Goal: Book appointment/travel/reservation

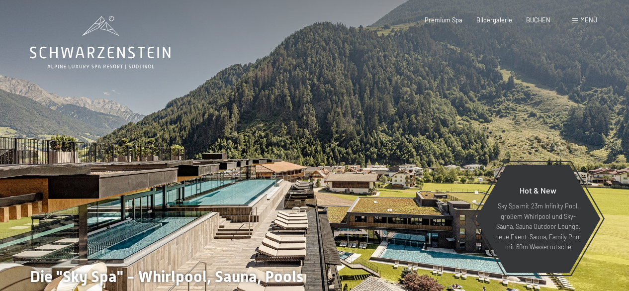
click at [588, 18] on span "Menü" at bounding box center [588, 20] width 17 height 8
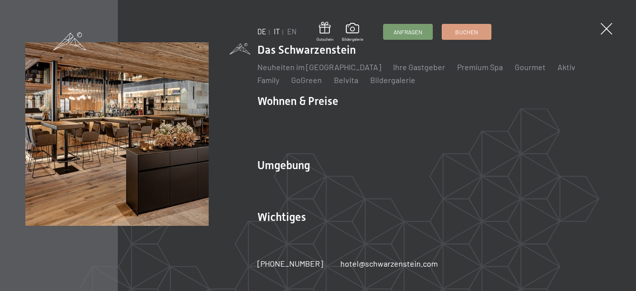
click at [274, 29] on link "IT" at bounding box center [277, 31] width 6 height 8
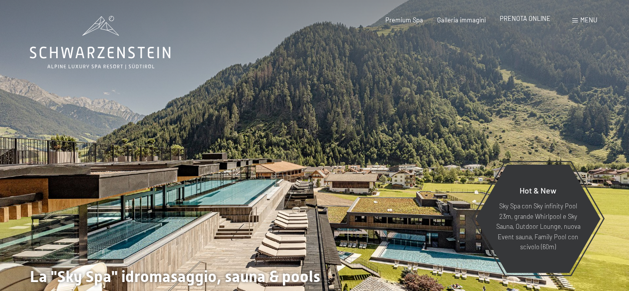
click at [514, 21] on span "PRENOTA ONLINE" at bounding box center [525, 18] width 51 height 8
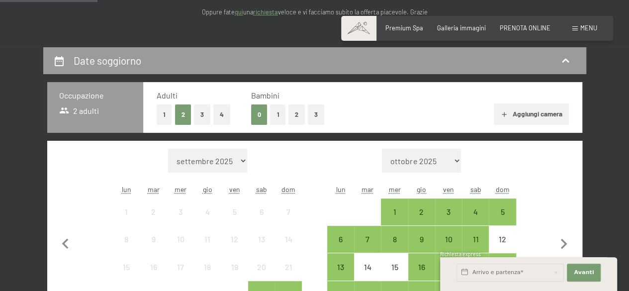
click at [161, 113] on button "1" at bounding box center [164, 114] width 15 height 20
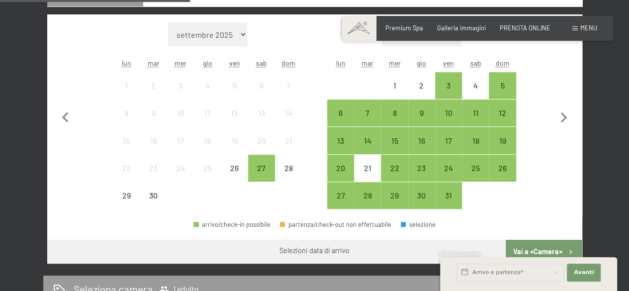
scroll to position [249, 0]
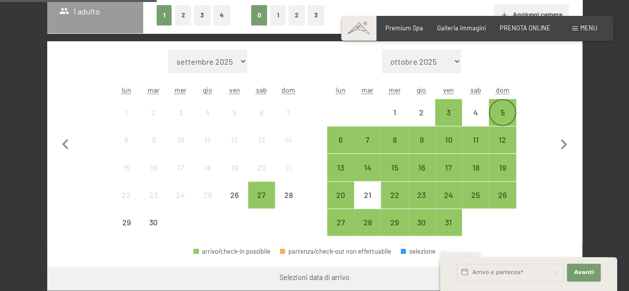
click at [510, 117] on div "5" at bounding box center [502, 120] width 25 height 25
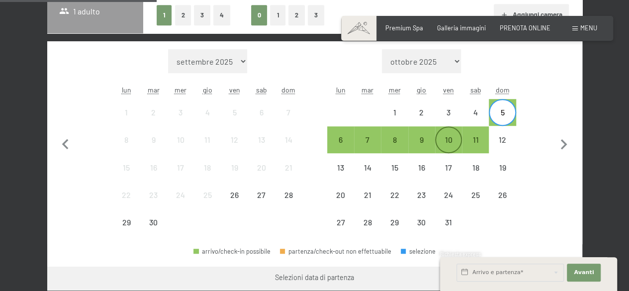
click at [453, 145] on div "10" at bounding box center [448, 148] width 25 height 25
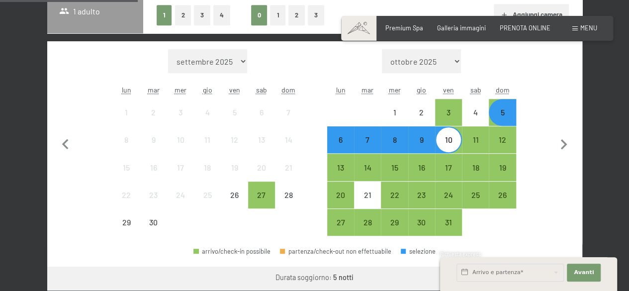
scroll to position [348, 0]
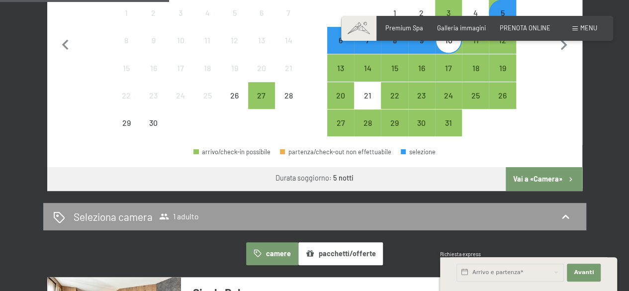
click at [552, 174] on button "Vai a «Camera»" at bounding box center [543, 179] width 76 height 24
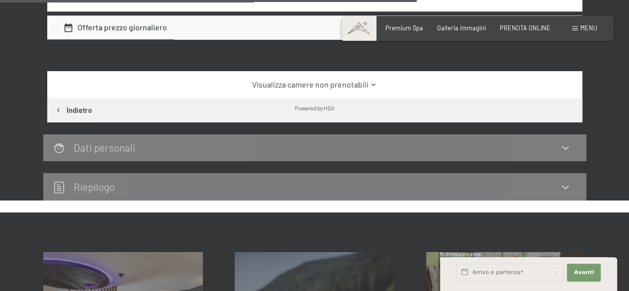
scroll to position [444, 0]
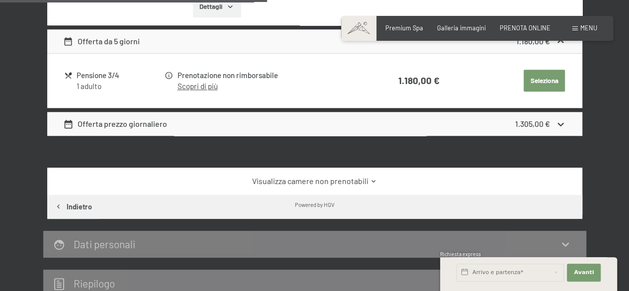
click at [293, 126] on div "Offerta prezzo giornaliero 1.305,00 €" at bounding box center [314, 124] width 535 height 24
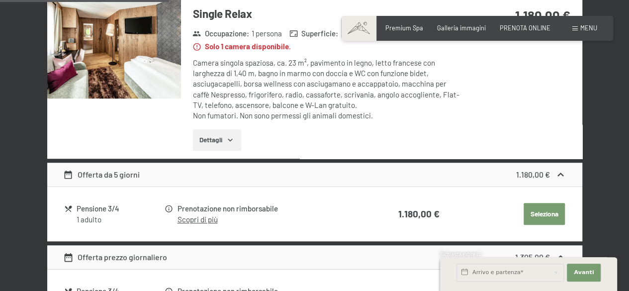
scroll to position [295, 0]
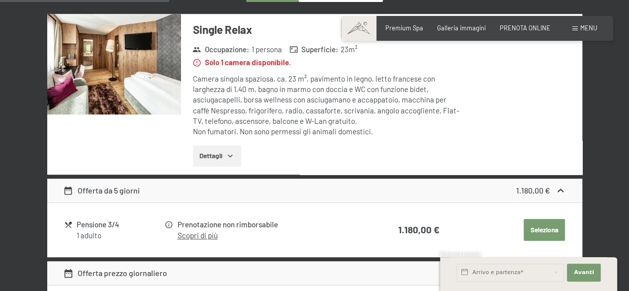
click at [227, 155] on icon "button" at bounding box center [230, 156] width 8 height 8
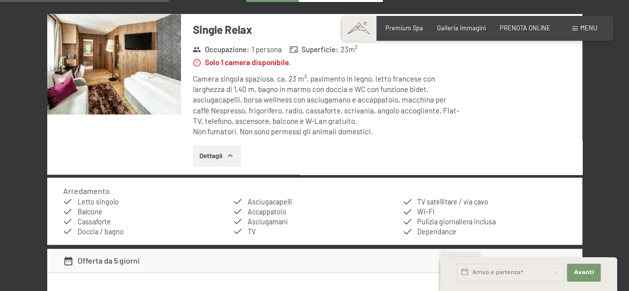
click at [143, 70] on img at bounding box center [114, 64] width 134 height 100
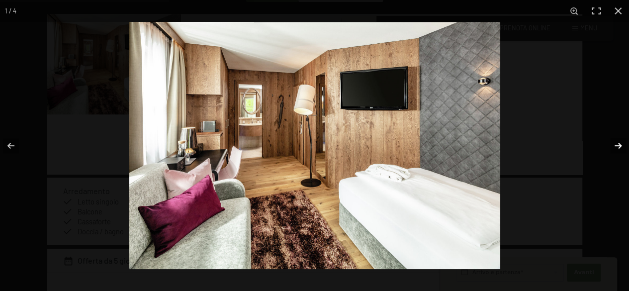
click at [618, 146] on button "button" at bounding box center [611, 146] width 35 height 50
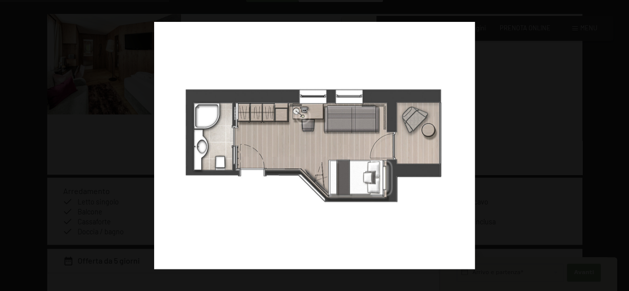
click at [618, 146] on button "button" at bounding box center [611, 146] width 35 height 50
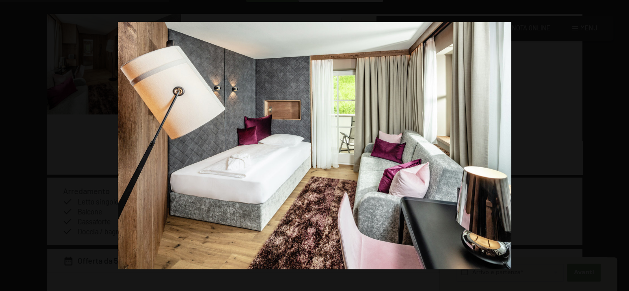
click at [618, 146] on button "button" at bounding box center [611, 146] width 35 height 50
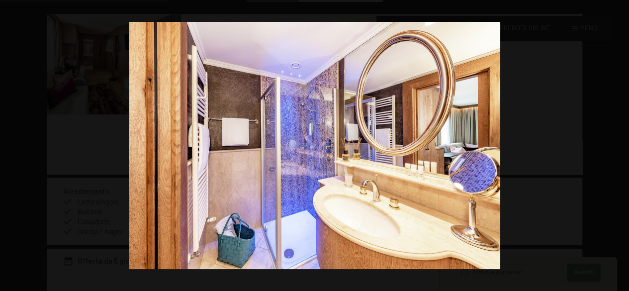
click at [618, 146] on button "button" at bounding box center [611, 146] width 35 height 50
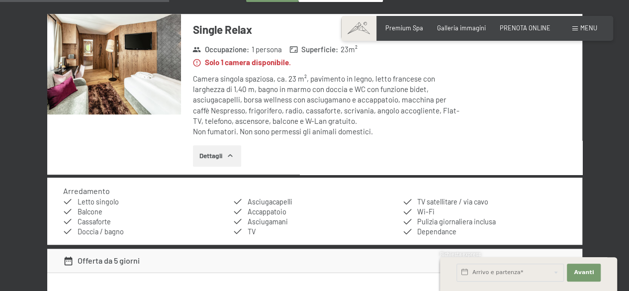
click at [0, 0] on div at bounding box center [0, 0] width 0 height 0
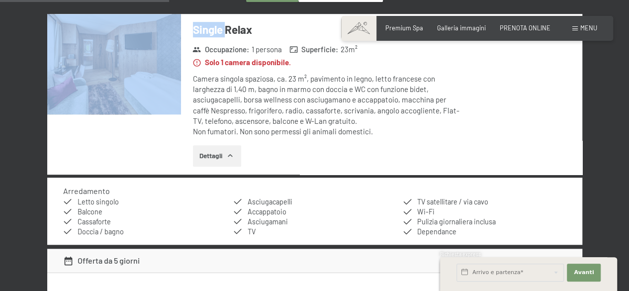
click at [39, 146] on div "5 ottobre al 10 ottobre 2025 Seleziona camera 1 adulto camere pacchetti/offerte…" at bounding box center [314, 236] width 602 height 670
click at [132, 67] on img at bounding box center [114, 64] width 134 height 100
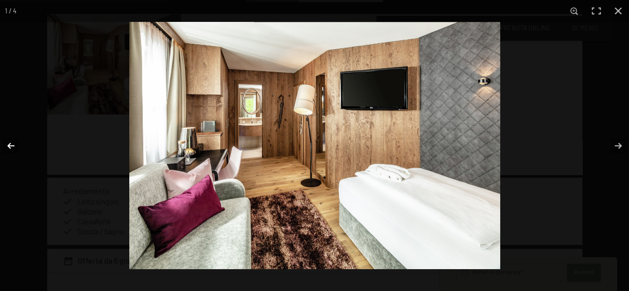
click at [11, 151] on button "button" at bounding box center [17, 146] width 35 height 50
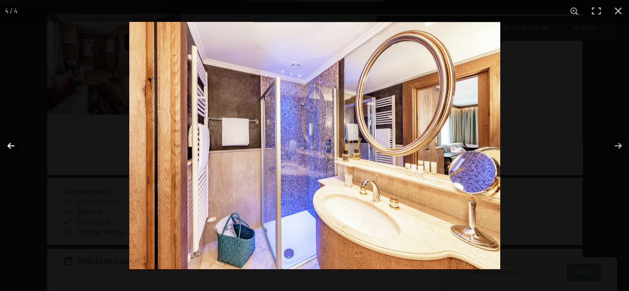
click at [13, 149] on button "button" at bounding box center [17, 146] width 35 height 50
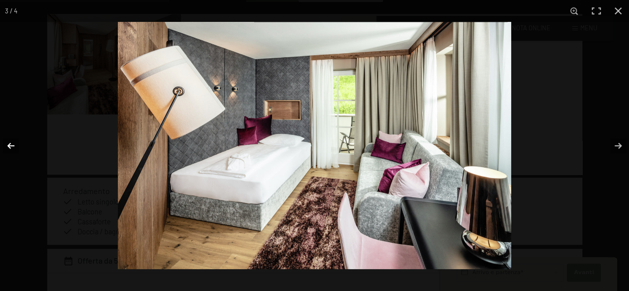
click at [13, 149] on button "button" at bounding box center [17, 146] width 35 height 50
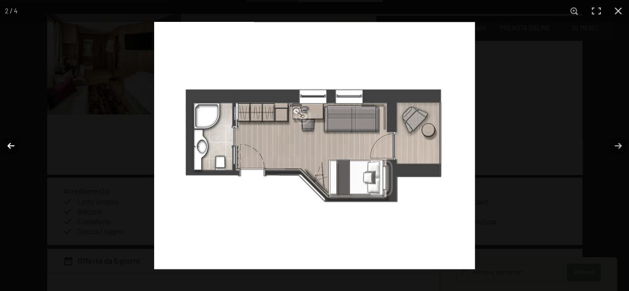
click at [13, 149] on button "button" at bounding box center [17, 146] width 35 height 50
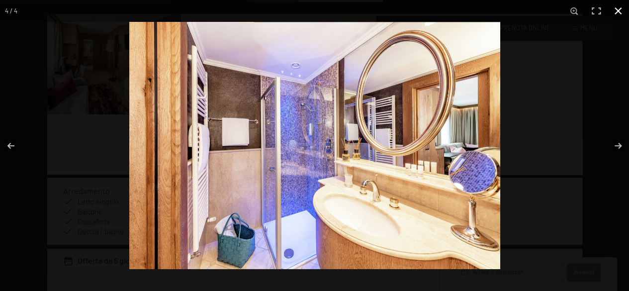
click at [616, 12] on button "button" at bounding box center [618, 11] width 22 height 22
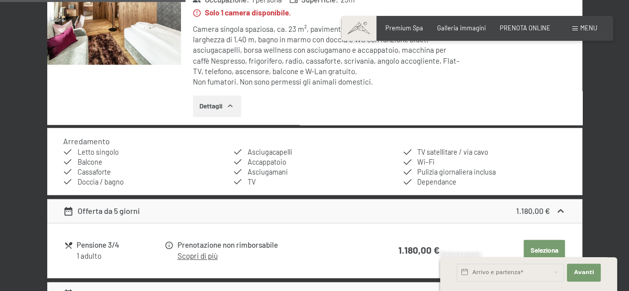
click at [415, 123] on div "Single Relax Occupazione : 1 persona Superficie : 23 m² Solo 1 camera disponibi…" at bounding box center [321, 44] width 281 height 161
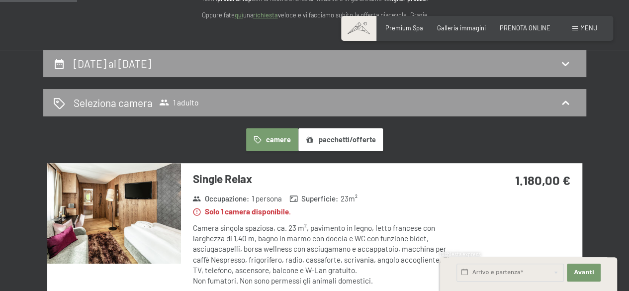
scroll to position [0, 0]
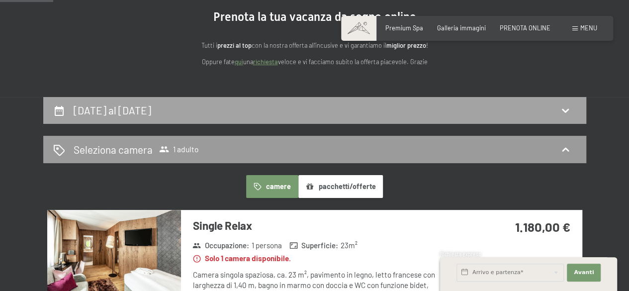
click at [151, 116] on h2 "5 ottobre al 10 ottobre 2025" at bounding box center [113, 110] width 78 height 12
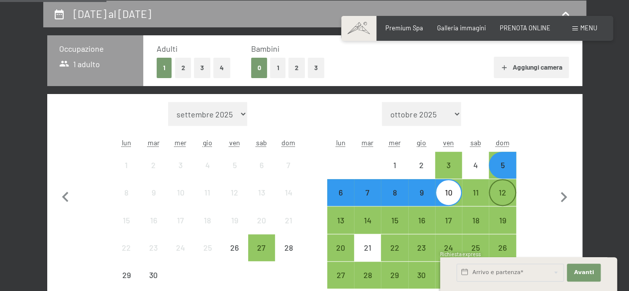
click at [503, 194] on div "12" at bounding box center [502, 200] width 25 height 25
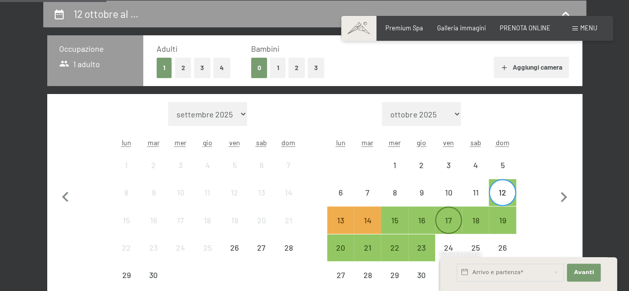
click at [450, 219] on div "17" at bounding box center [448, 228] width 25 height 25
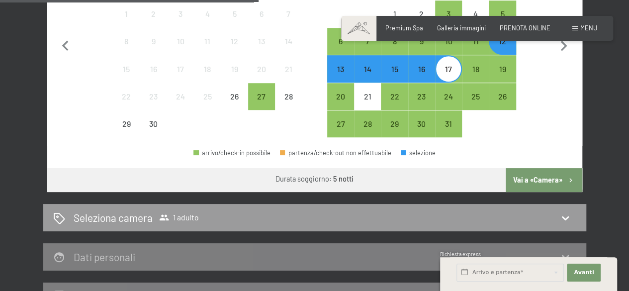
scroll to position [395, 0]
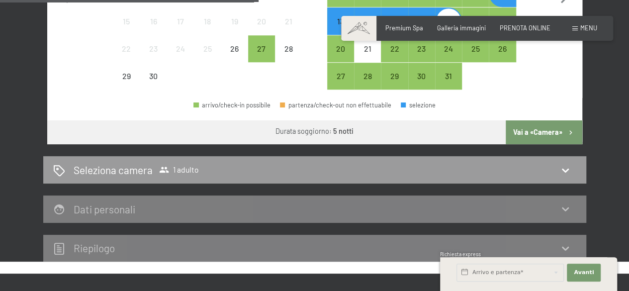
click at [540, 137] on button "Vai a «Camera»" at bounding box center [543, 132] width 76 height 24
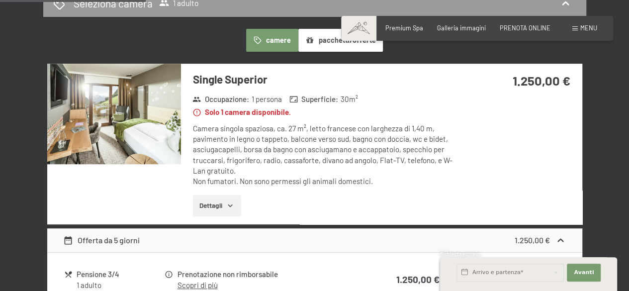
scroll to position [146, 0]
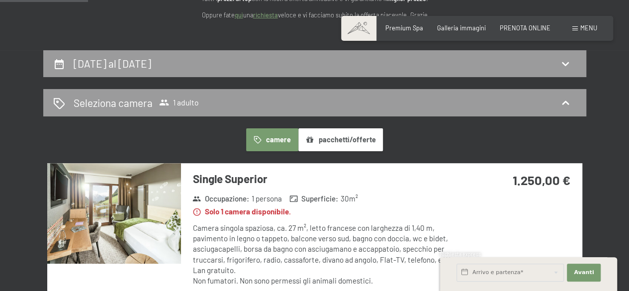
click at [361, 140] on button "pacchetti/offerte" at bounding box center [340, 139] width 84 height 23
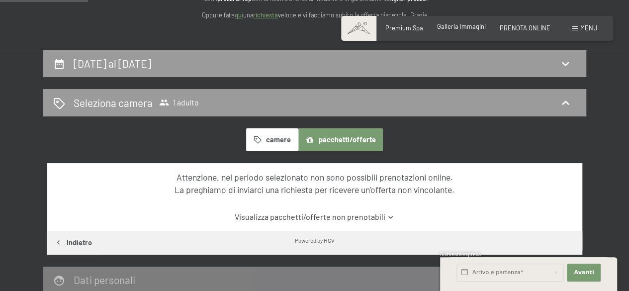
click at [481, 28] on span "Galleria immagini" at bounding box center [461, 26] width 49 height 8
